Goal: Task Accomplishment & Management: Manage account settings

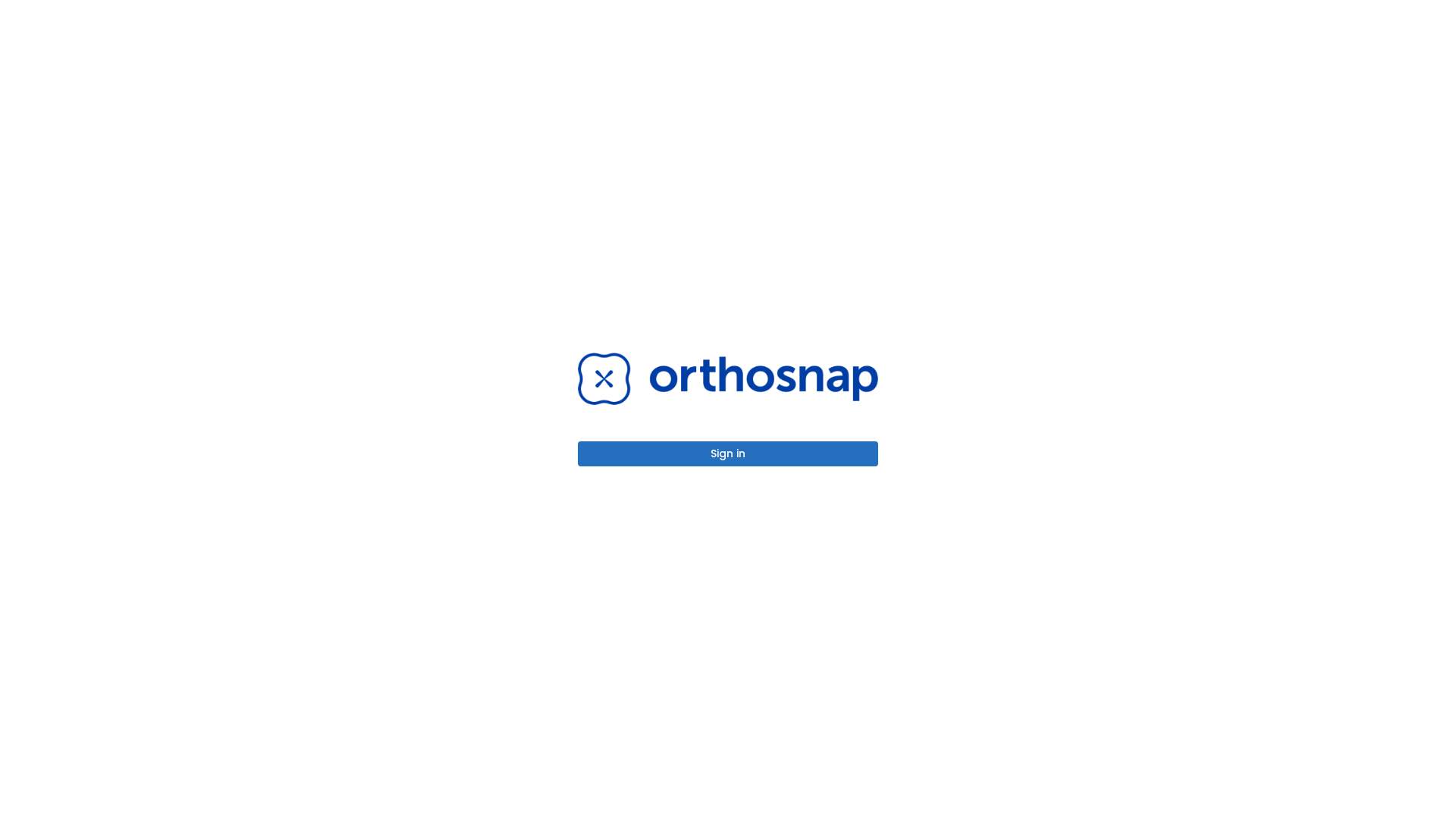
click at [728, 454] on button "Sign in" at bounding box center [728, 453] width 300 height 25
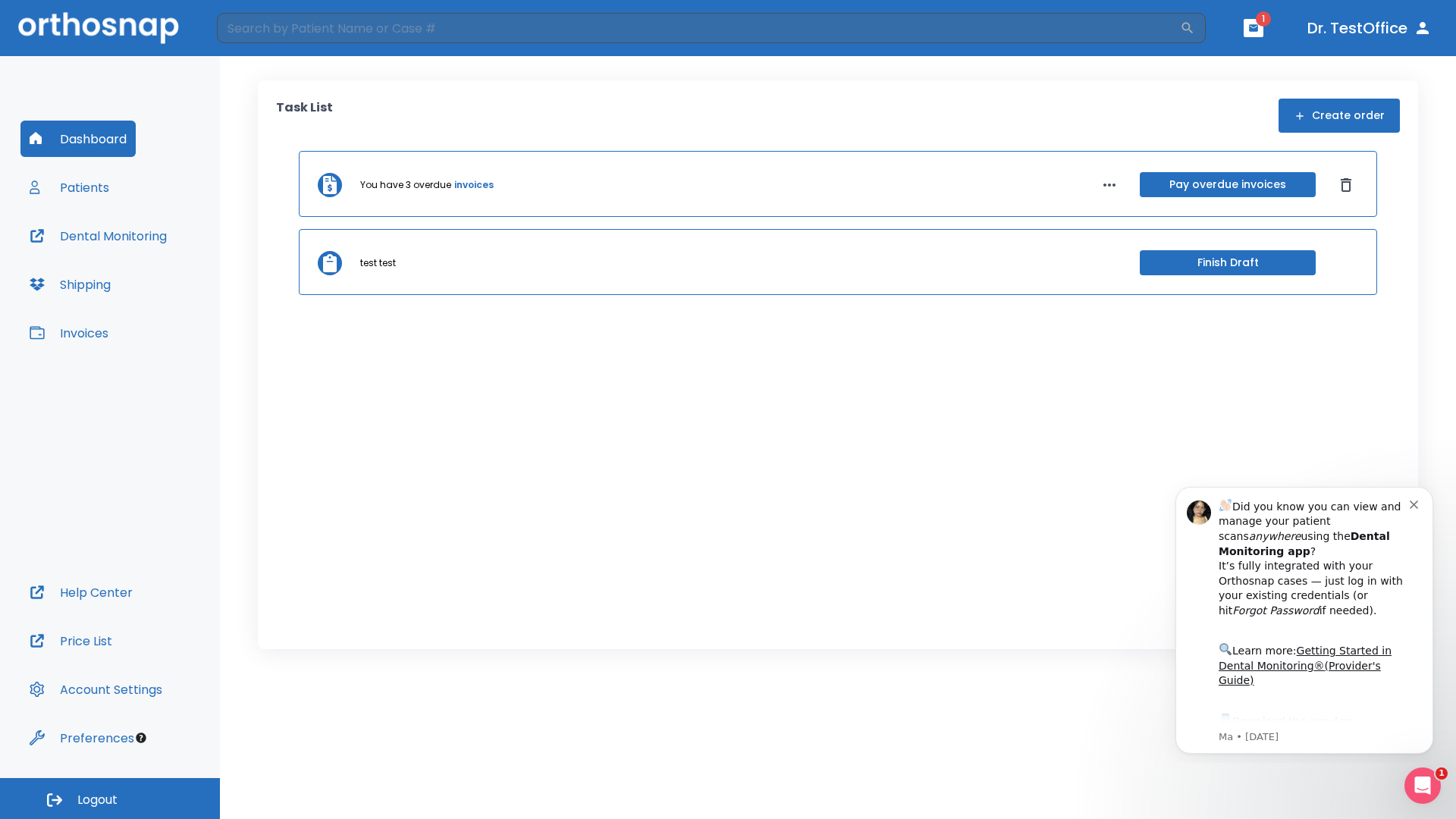
click at [110, 798] on span "Logout" at bounding box center [97, 799] width 40 height 16
